Goal: Information Seeking & Learning: Understand process/instructions

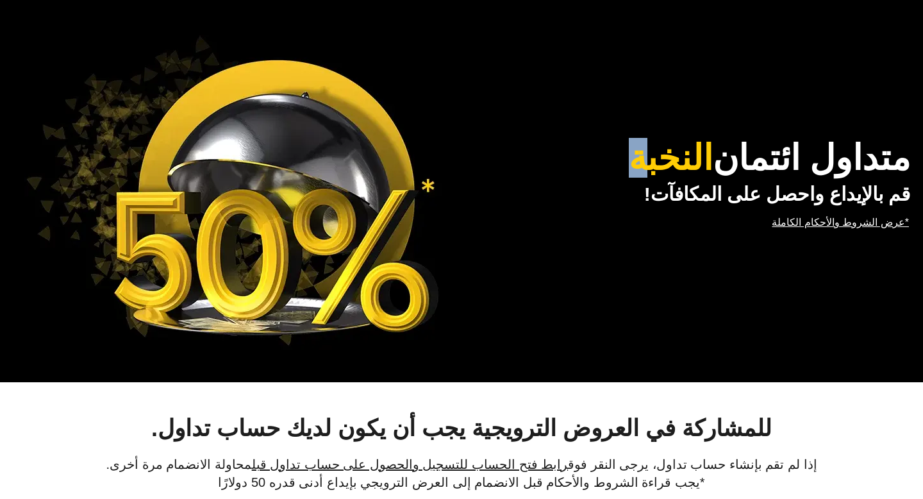
drag, startPoint x: 599, startPoint y: 152, endPoint x: 631, endPoint y: 169, distance: 36.7
click at [631, 169] on h1 "متداول ائتمان النخبة" at bounding box center [682, 158] width 456 height 37
drag, startPoint x: 614, startPoint y: 158, endPoint x: 636, endPoint y: 157, distance: 21.8
click at [636, 157] on span "النخبة" at bounding box center [671, 158] width 84 height 37
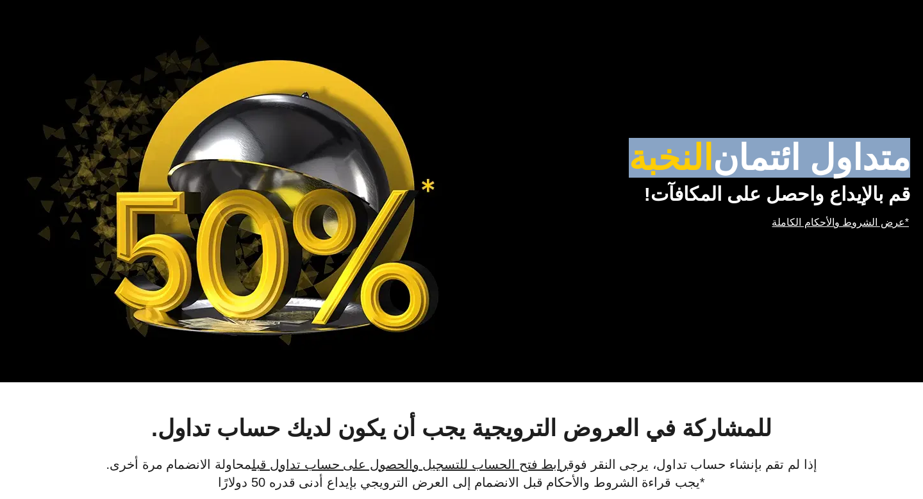
drag, startPoint x: 910, startPoint y: 195, endPoint x: 908, endPoint y: 170, distance: 25.1
click at [908, 170] on div "متداول ائتمان النخبة قم بالإيداع واحصل على المكافآت! *عرض الشروط والأحكام الكام…" at bounding box center [682, 191] width 456 height 154
copy div "متداول ائتمان النخبة"
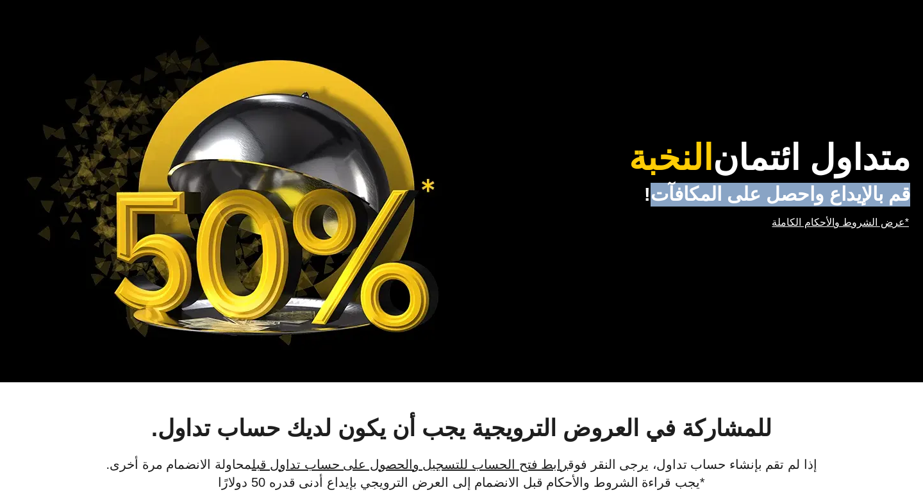
drag, startPoint x: 660, startPoint y: 197, endPoint x: 908, endPoint y: 199, distance: 248.7
click at [908, 199] on h2 "قم بالإيداع واحصل على المكافآت!" at bounding box center [682, 195] width 456 height 24
drag, startPoint x: 658, startPoint y: 196, endPoint x: 908, endPoint y: 201, distance: 250.0
click at [908, 201] on h2 "قم بالإيداع واحصل على المكافآت!" at bounding box center [682, 195] width 456 height 24
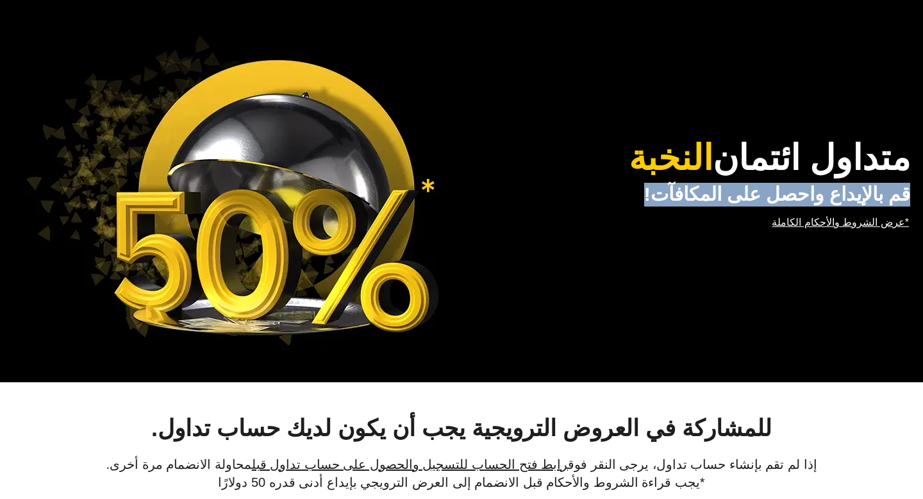
copy h2 "قم بالإيداع واحصل على المكافآت!"
drag, startPoint x: 768, startPoint y: 229, endPoint x: 910, endPoint y: 231, distance: 141.7
click at [910, 231] on div "متداول ائتمان النخبة قم بالإيداع واحصل على المكافآت! *عرض الشروط والأحكام الكام…" at bounding box center [682, 191] width 456 height 154
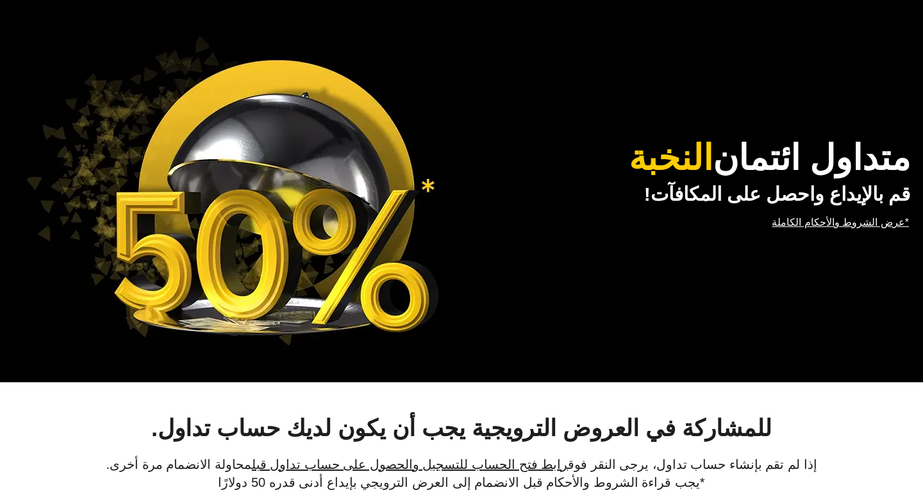
drag, startPoint x: 784, startPoint y: 222, endPoint x: 915, endPoint y: 230, distance: 131.0
click at [915, 230] on div "متداول ائتمان النخبة قم بالإيداع واحصل على المكافآت! *عرض الشروط والأحكام الكام…" at bounding box center [461, 191] width 923 height 318
copy link "*عرض الشروط والأحكام الكاملة"
